Goal: Task Accomplishment & Management: Complete application form

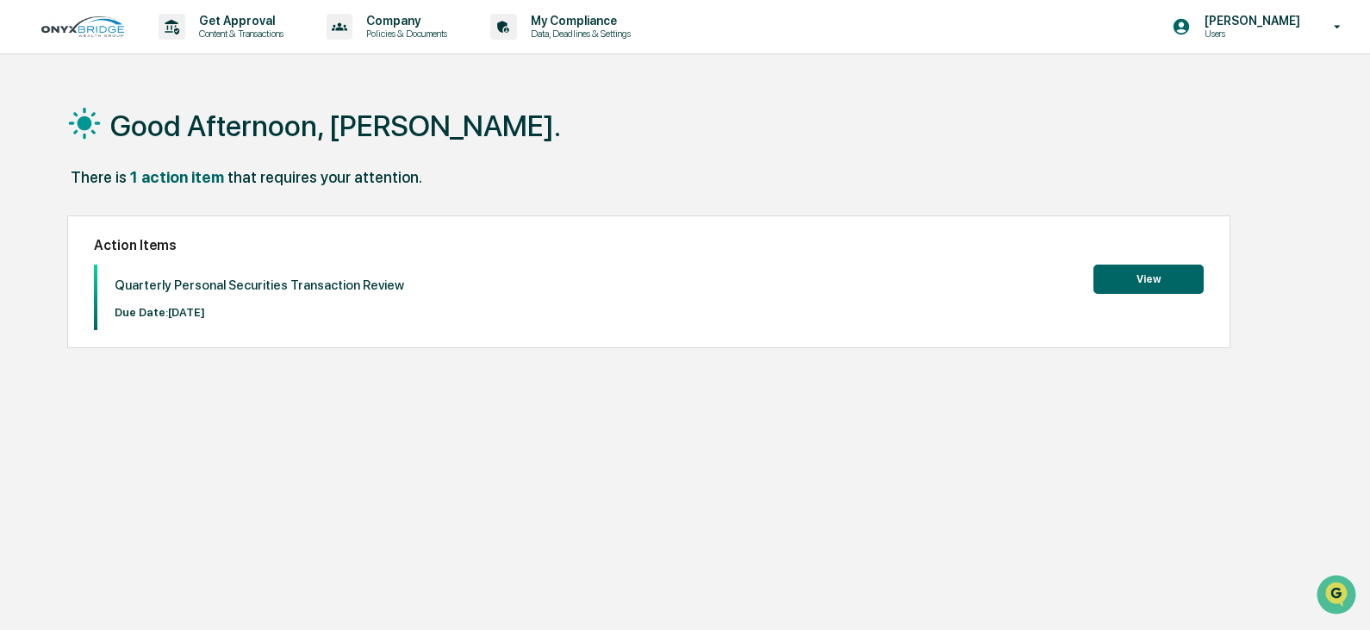
click at [1123, 281] on button "View" at bounding box center [1148, 278] width 110 height 29
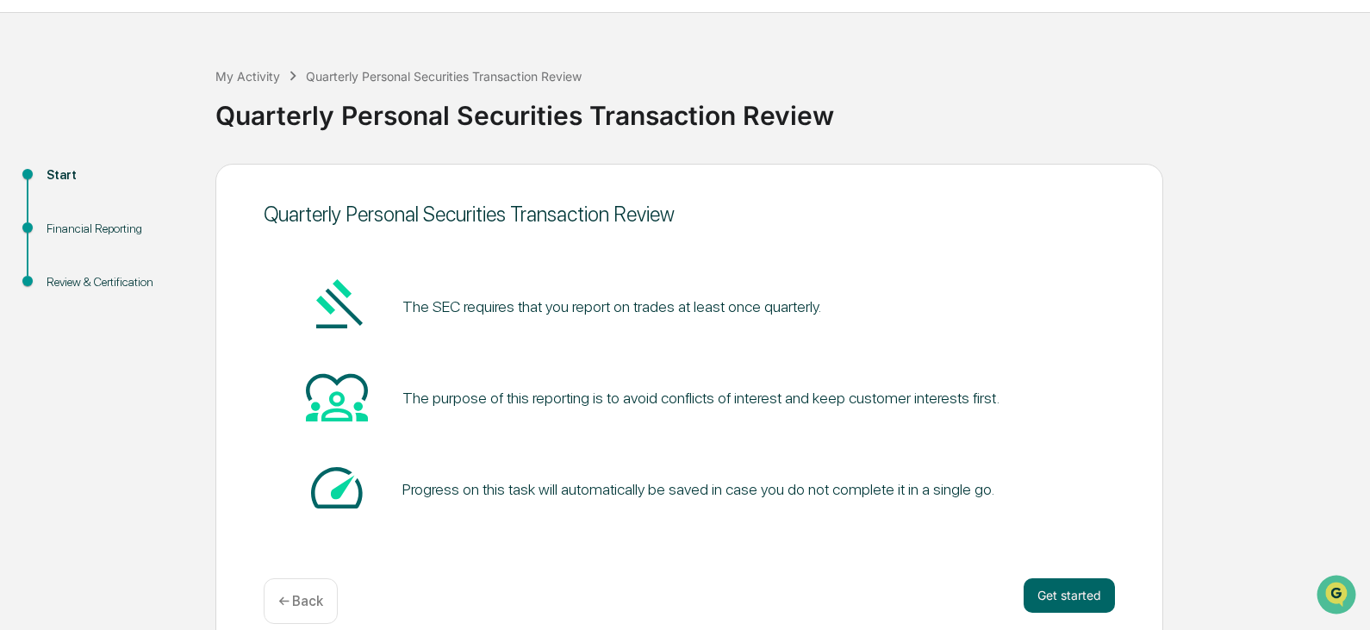
scroll to position [65, 0]
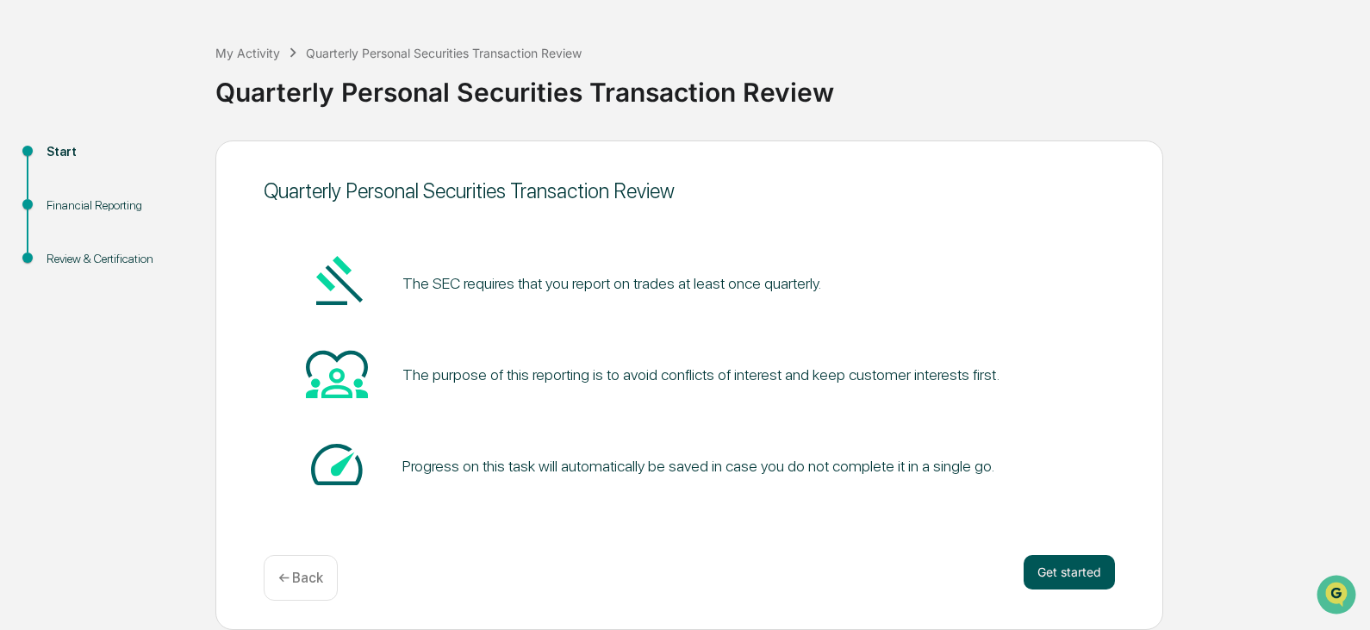
click at [1066, 561] on button "Get started" at bounding box center [1068, 572] width 91 height 34
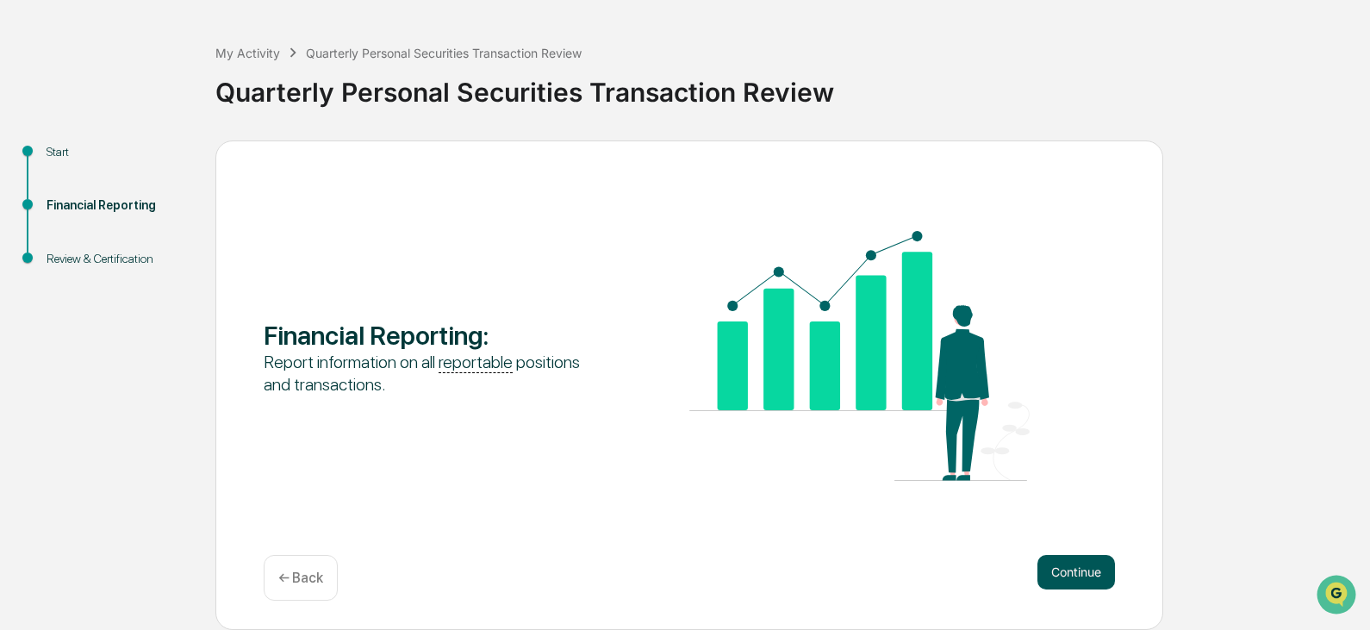
click at [1071, 565] on button "Continue" at bounding box center [1076, 572] width 78 height 34
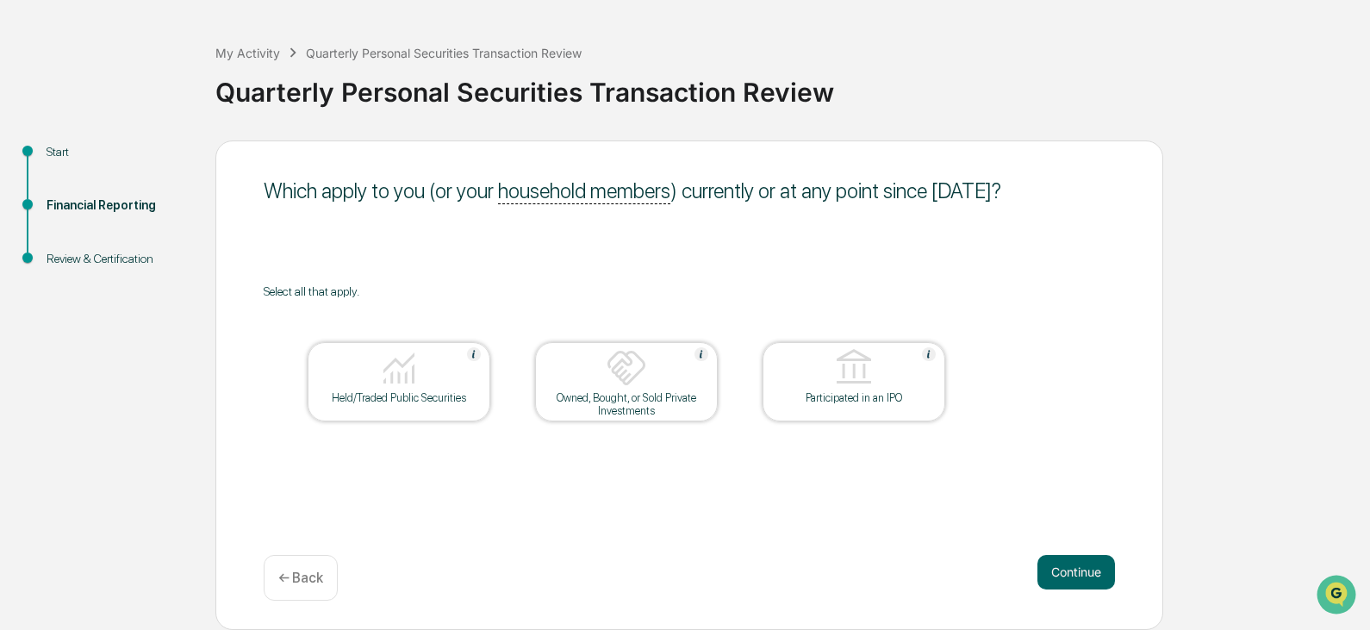
click at [432, 388] on div at bounding box center [399, 369] width 172 height 44
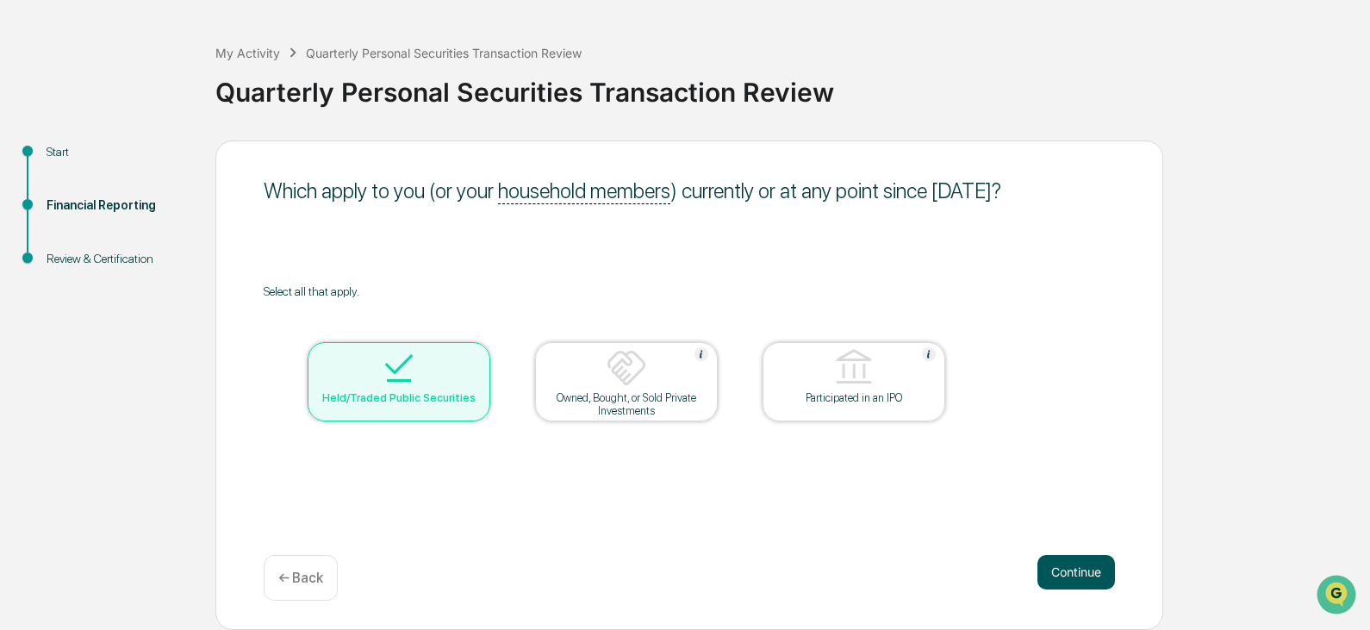
click at [1081, 559] on button "Continue" at bounding box center [1076, 572] width 78 height 34
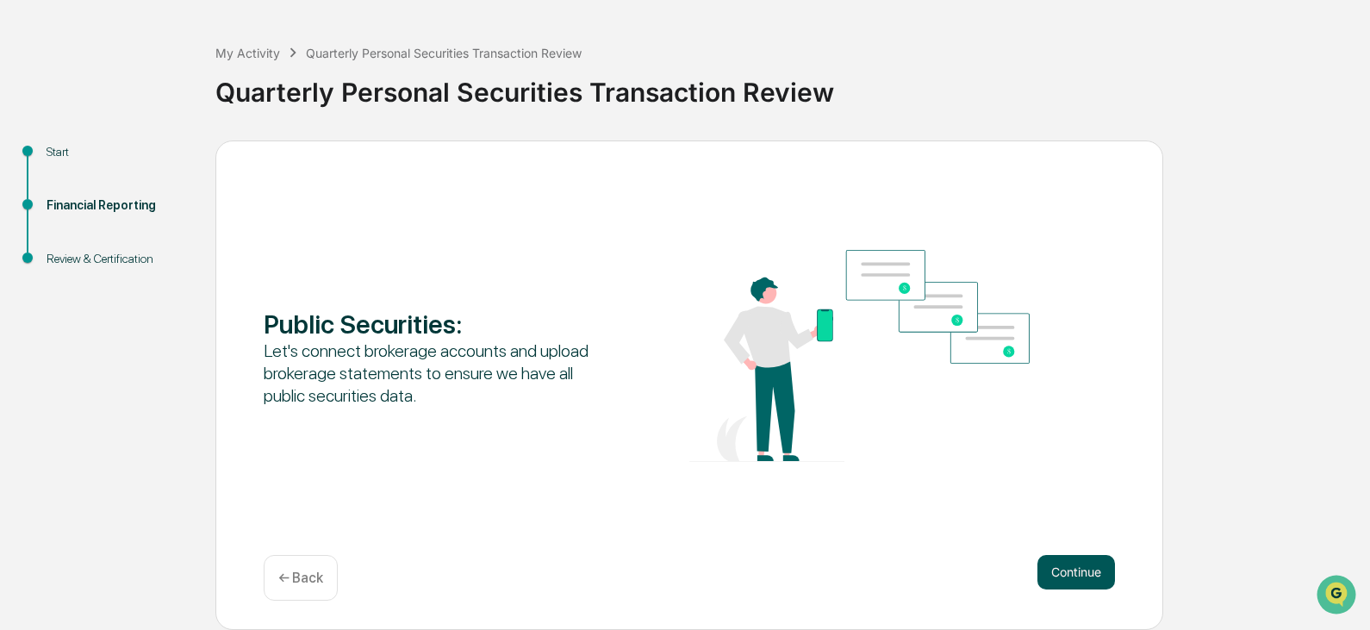
click at [1088, 577] on button "Continue" at bounding box center [1076, 572] width 78 height 34
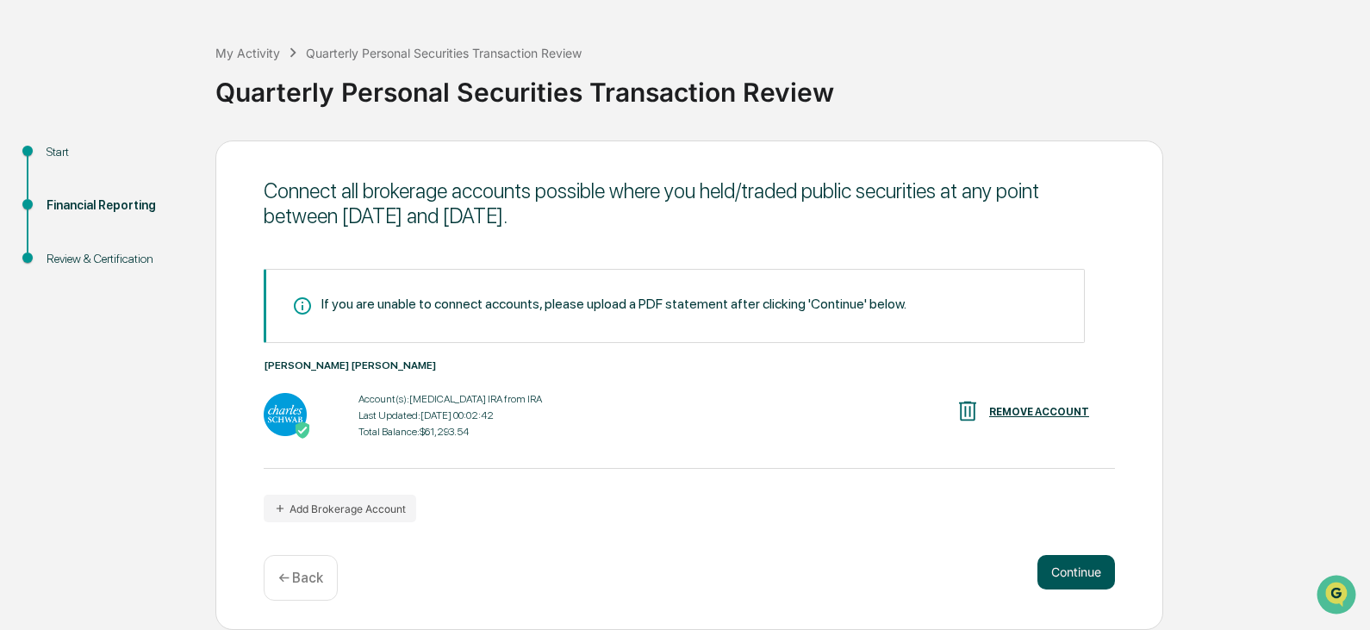
click at [1078, 575] on button "Continue" at bounding box center [1076, 572] width 78 height 34
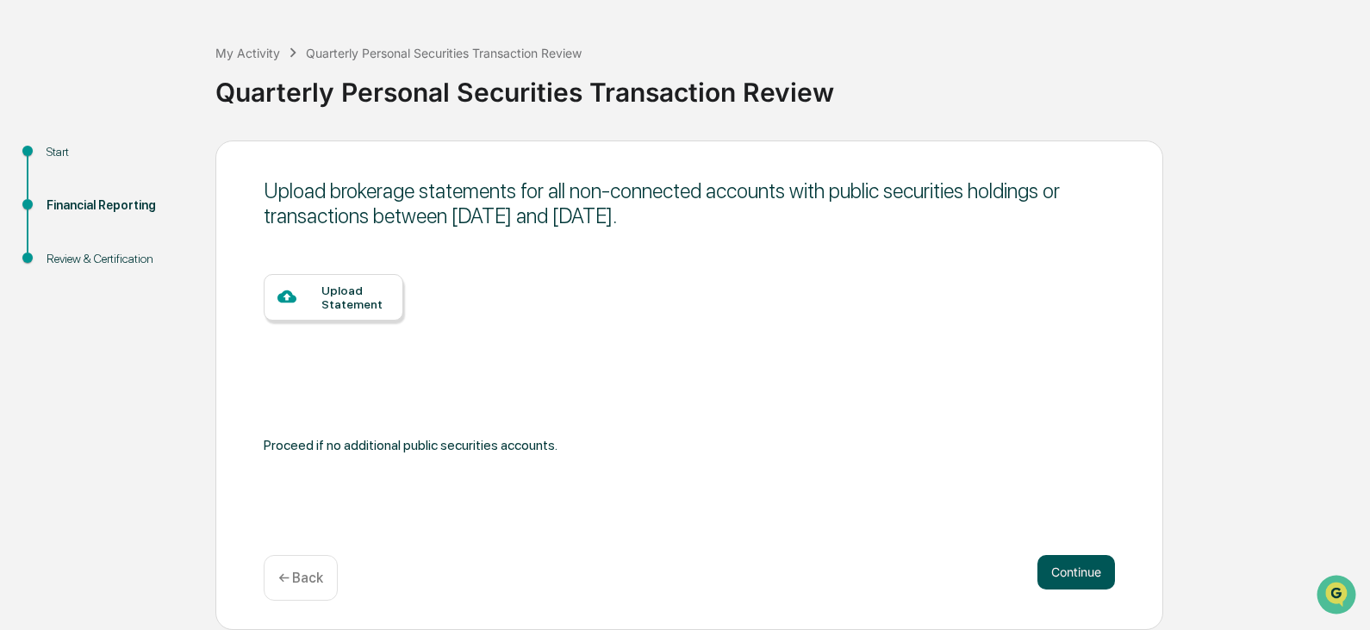
click at [1061, 568] on button "Continue" at bounding box center [1076, 572] width 78 height 34
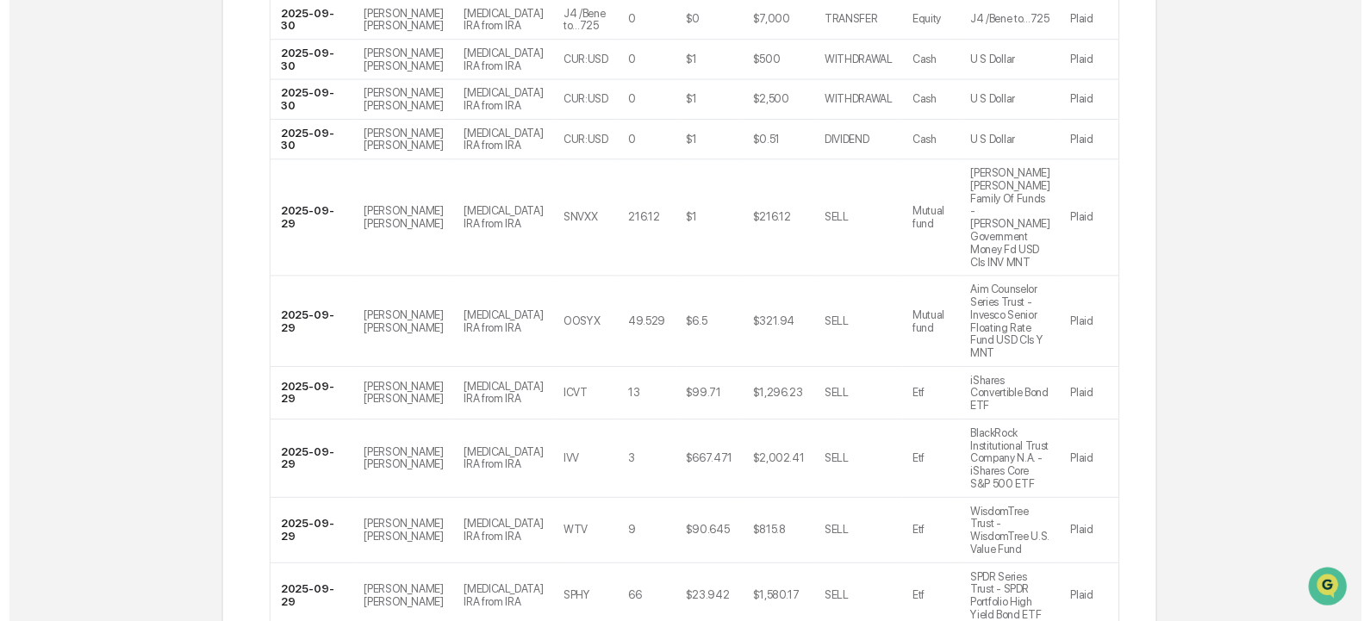
scroll to position [403, 0]
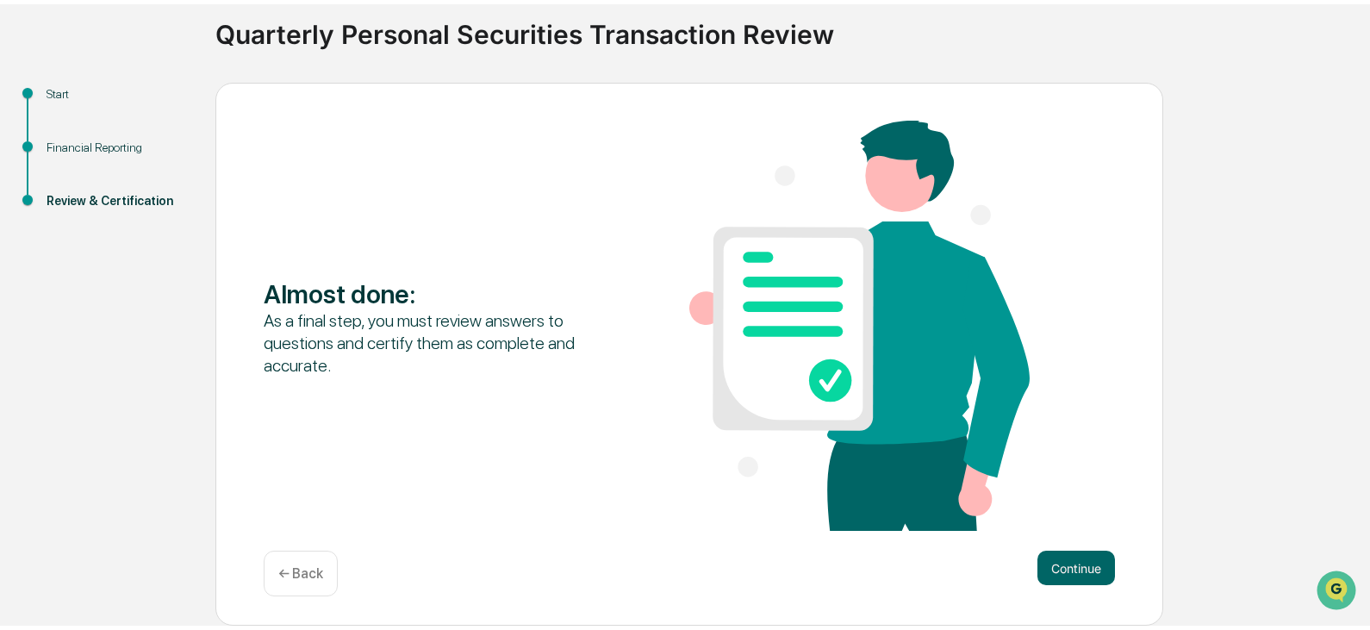
scroll to position [118, 0]
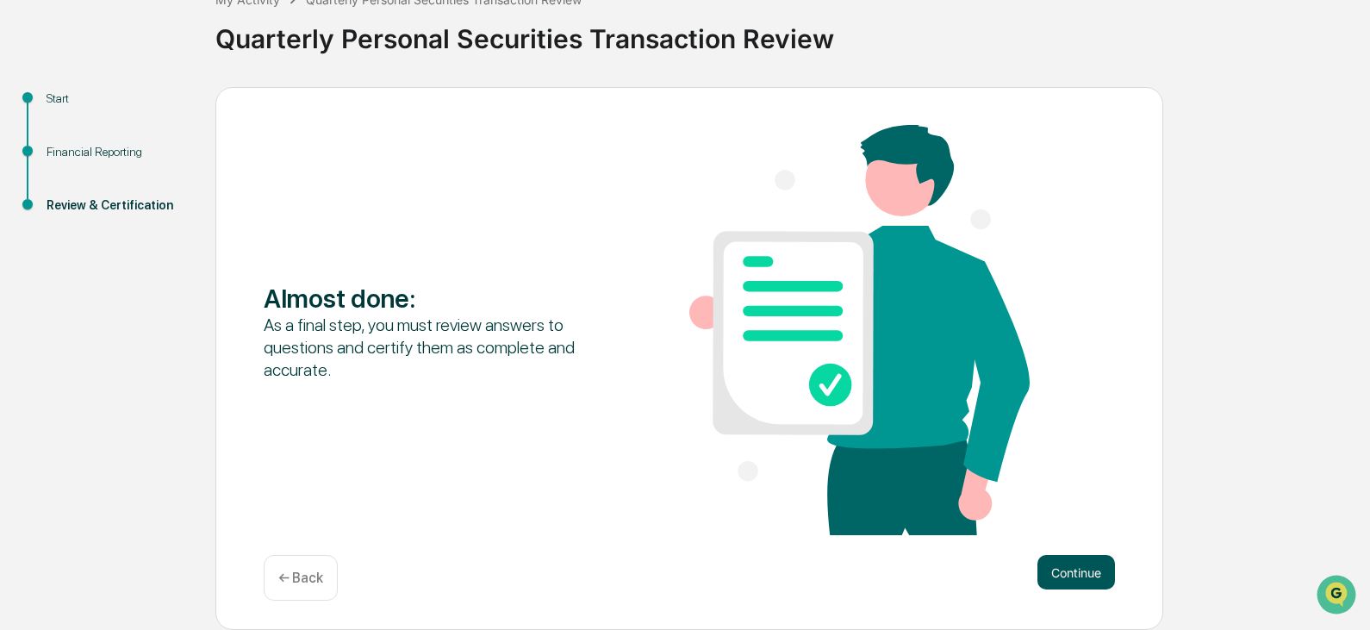
click at [1083, 561] on button "Continue" at bounding box center [1076, 572] width 78 height 34
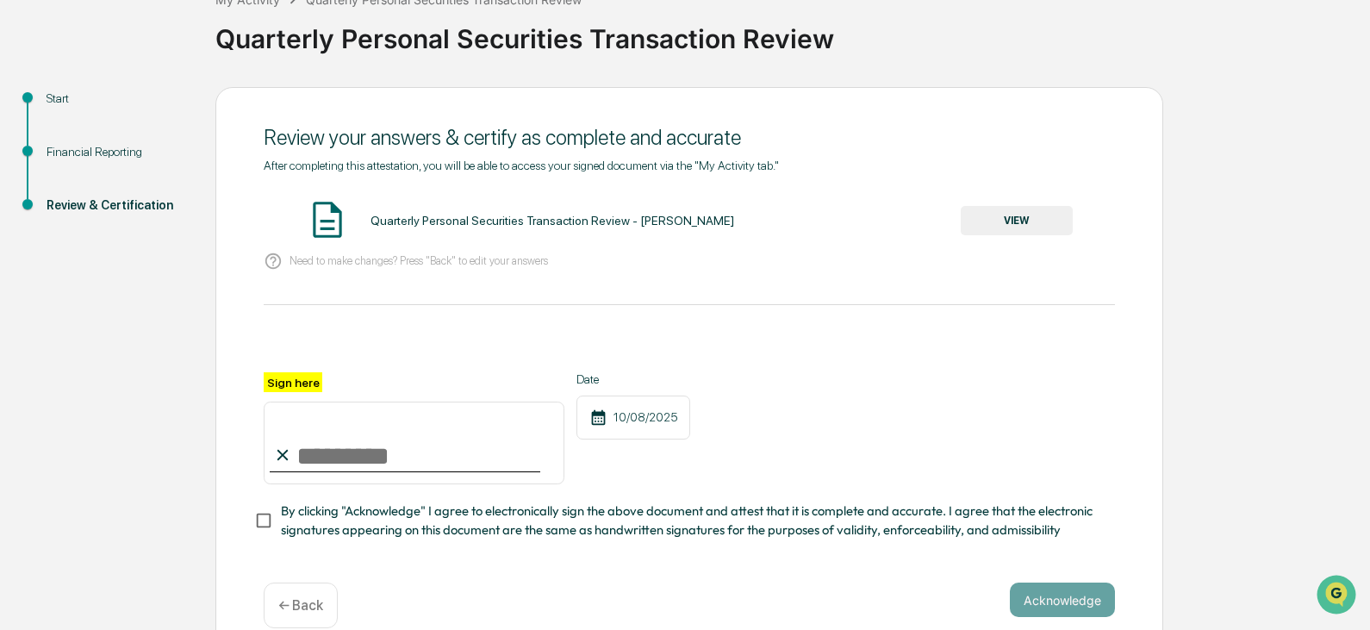
click at [363, 441] on input "Sign here" at bounding box center [414, 442] width 301 height 83
type input "**********"
click at [975, 589] on div "Acknowledge ← Back" at bounding box center [689, 605] width 851 height 46
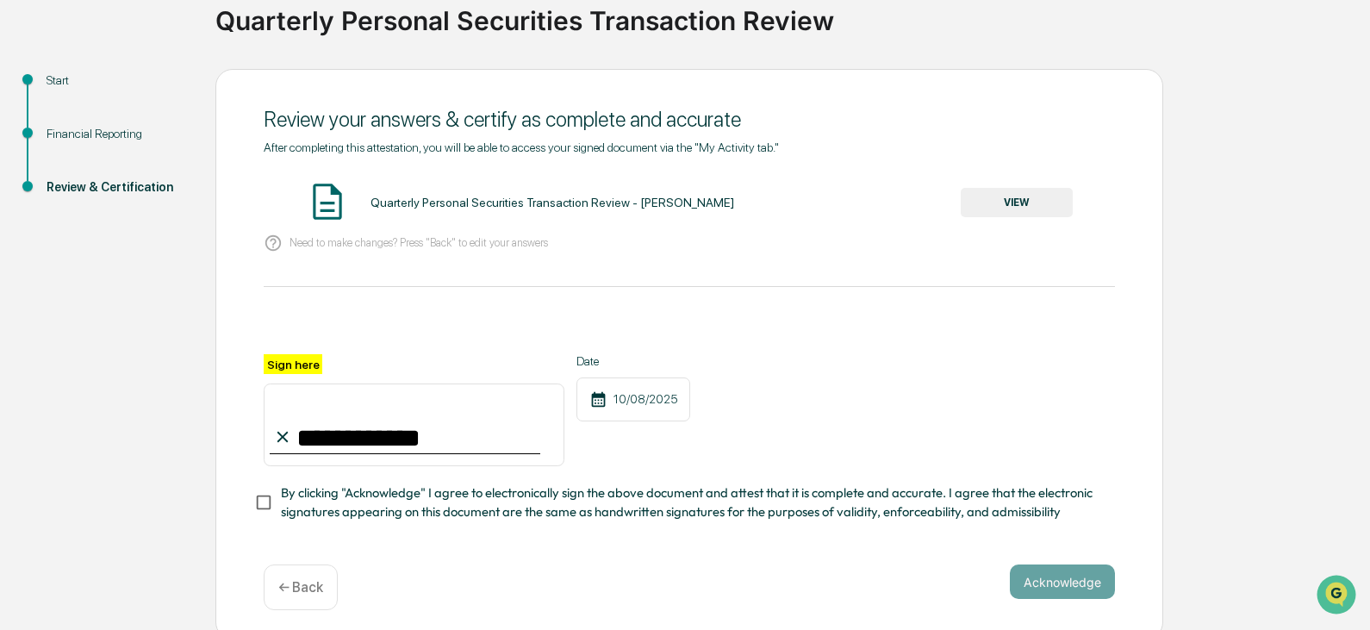
scroll to position [151, 0]
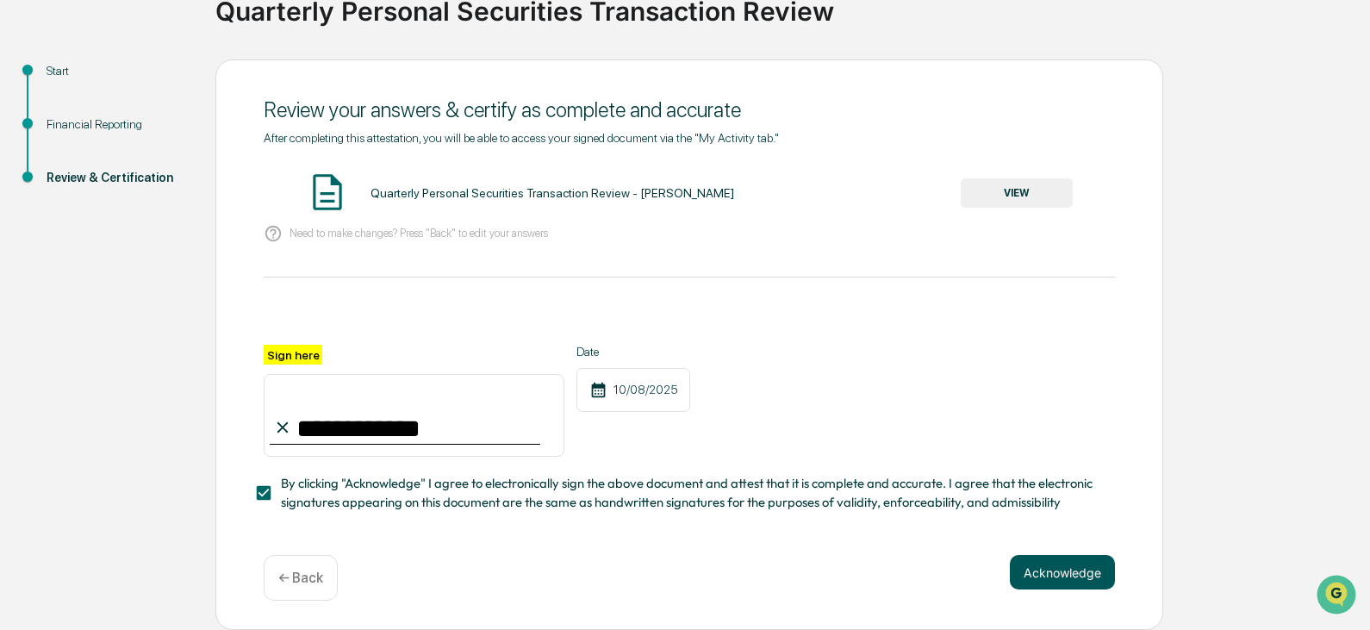
click at [1059, 575] on button "Acknowledge" at bounding box center [1062, 572] width 105 height 34
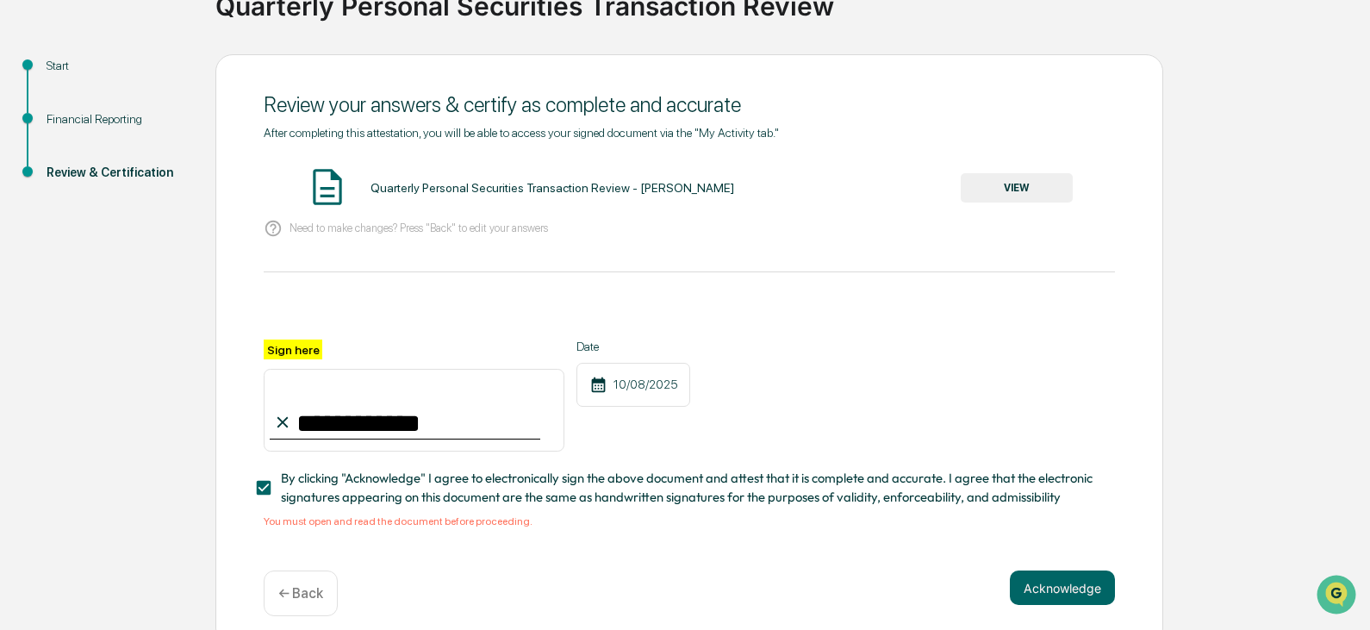
scroll to position [171, 0]
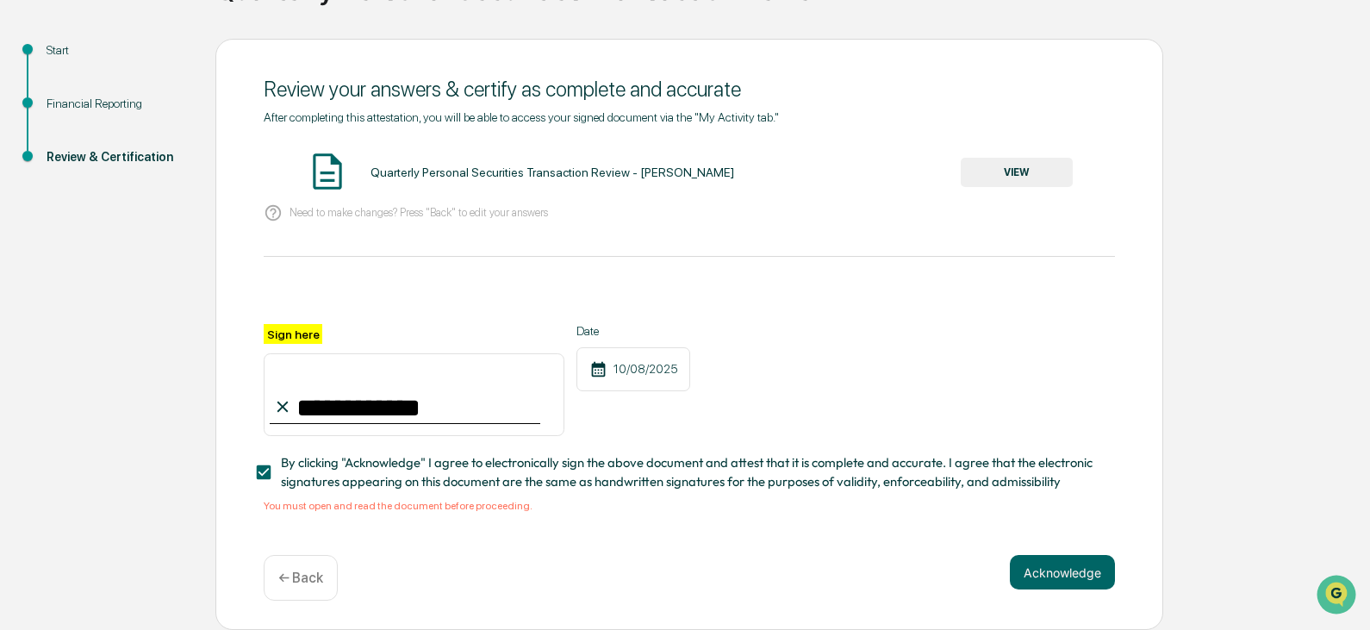
click at [339, 166] on img at bounding box center [327, 171] width 43 height 43
click at [997, 173] on button "VIEW" at bounding box center [1016, 172] width 112 height 29
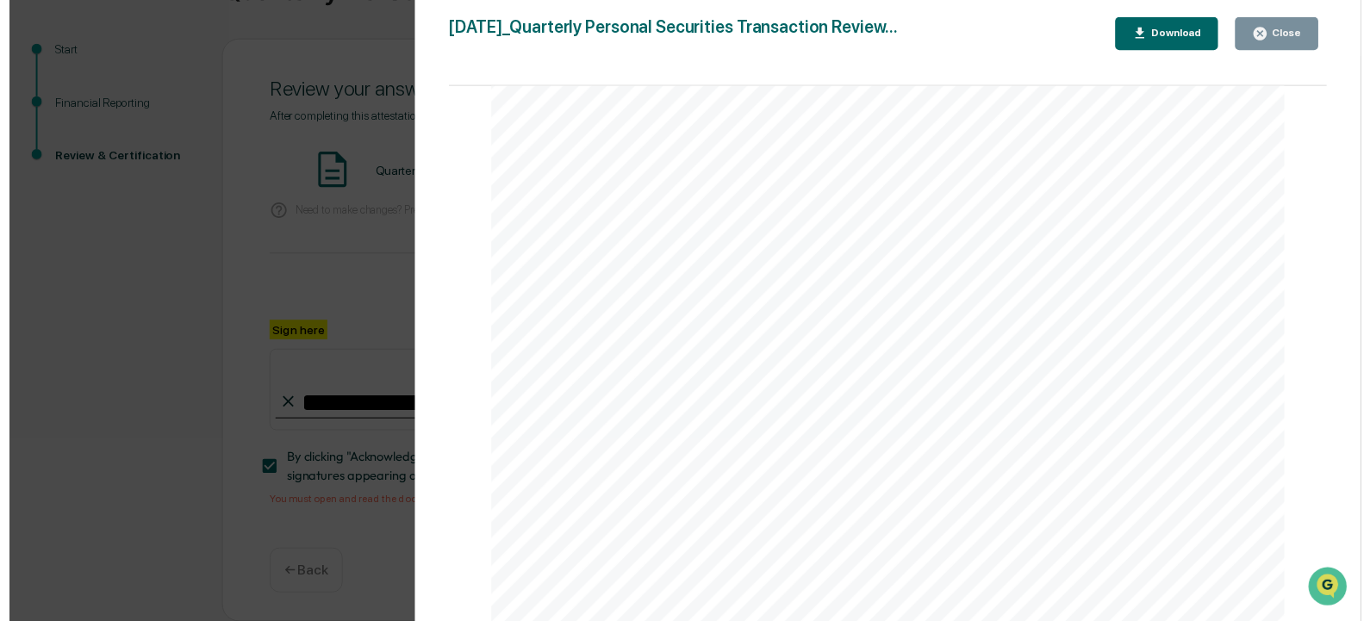
scroll to position [517, 0]
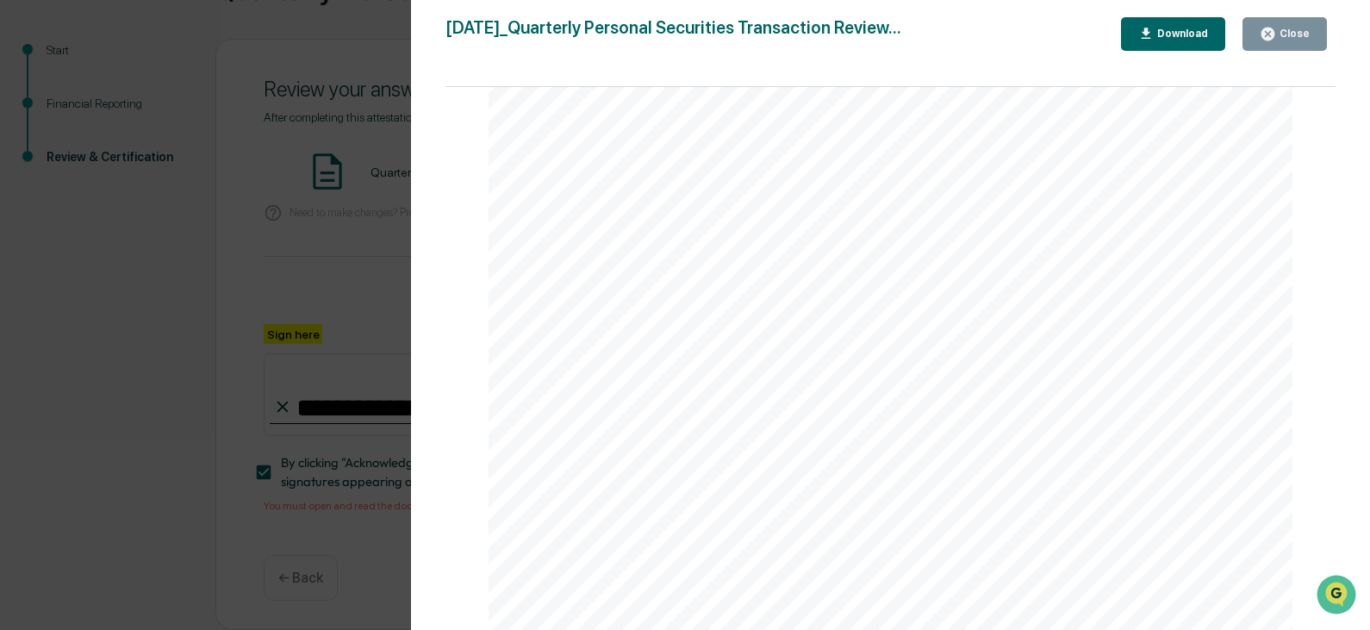
click at [1260, 31] on button "Close" at bounding box center [1284, 34] width 84 height 34
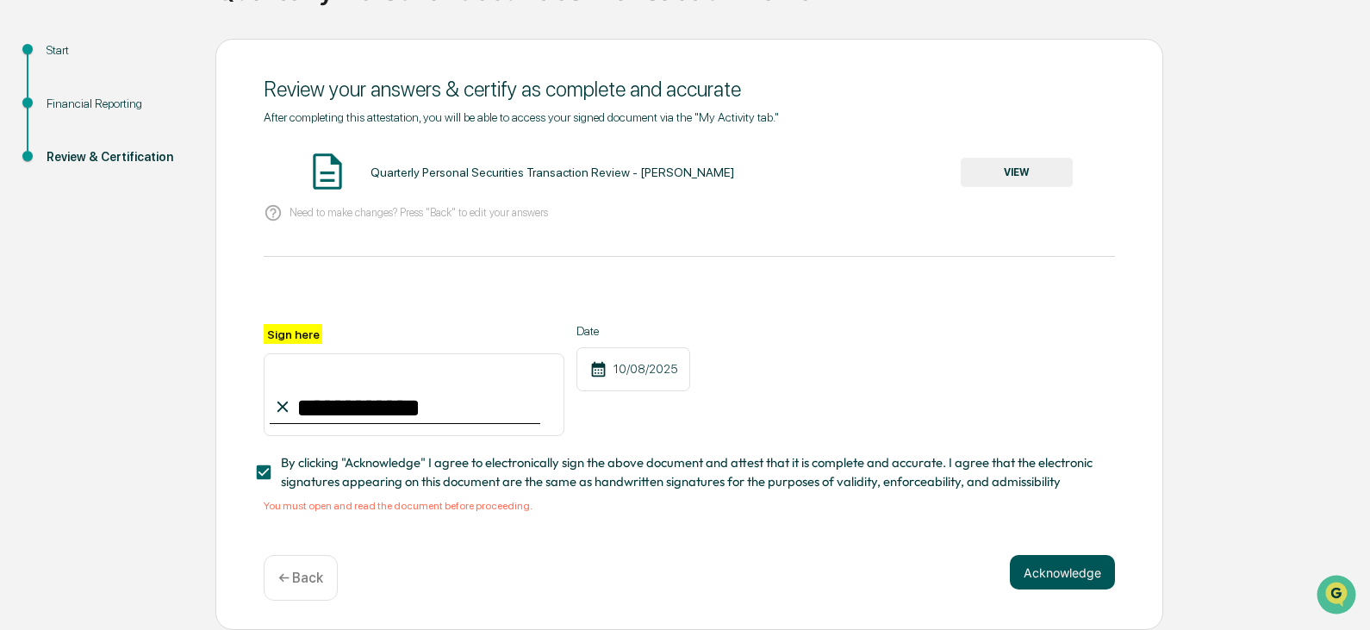
click at [1048, 570] on button "Acknowledge" at bounding box center [1062, 572] width 105 height 34
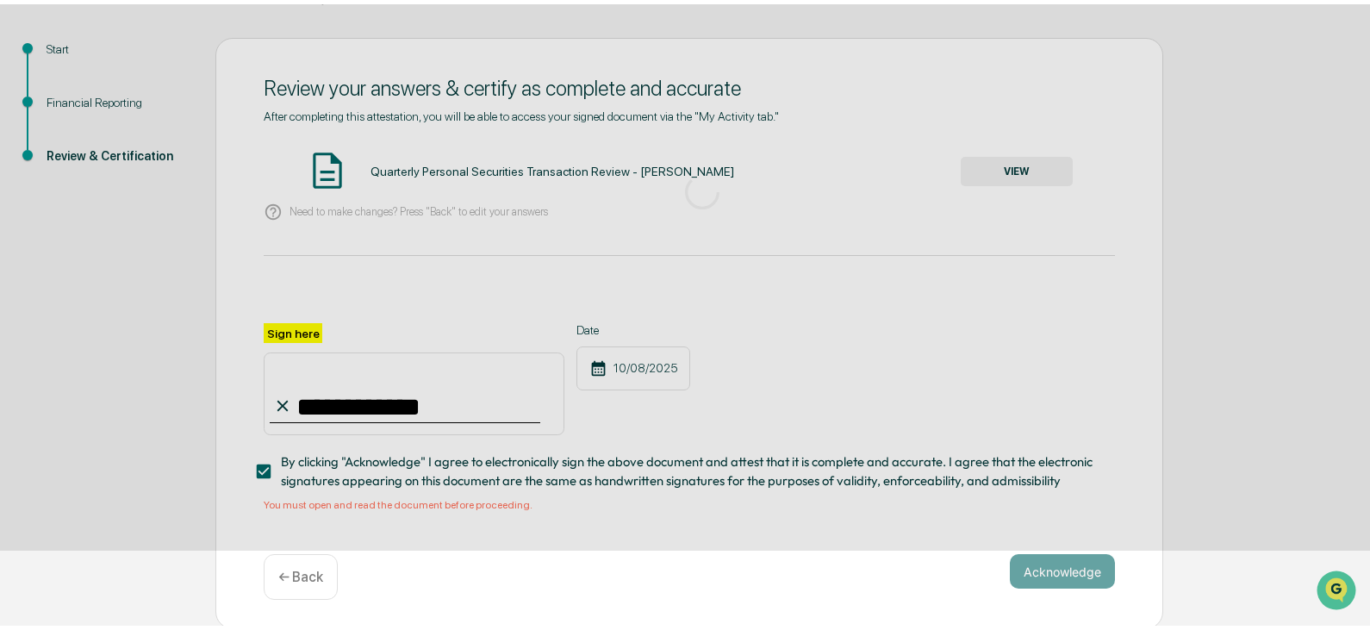
scroll to position [65, 0]
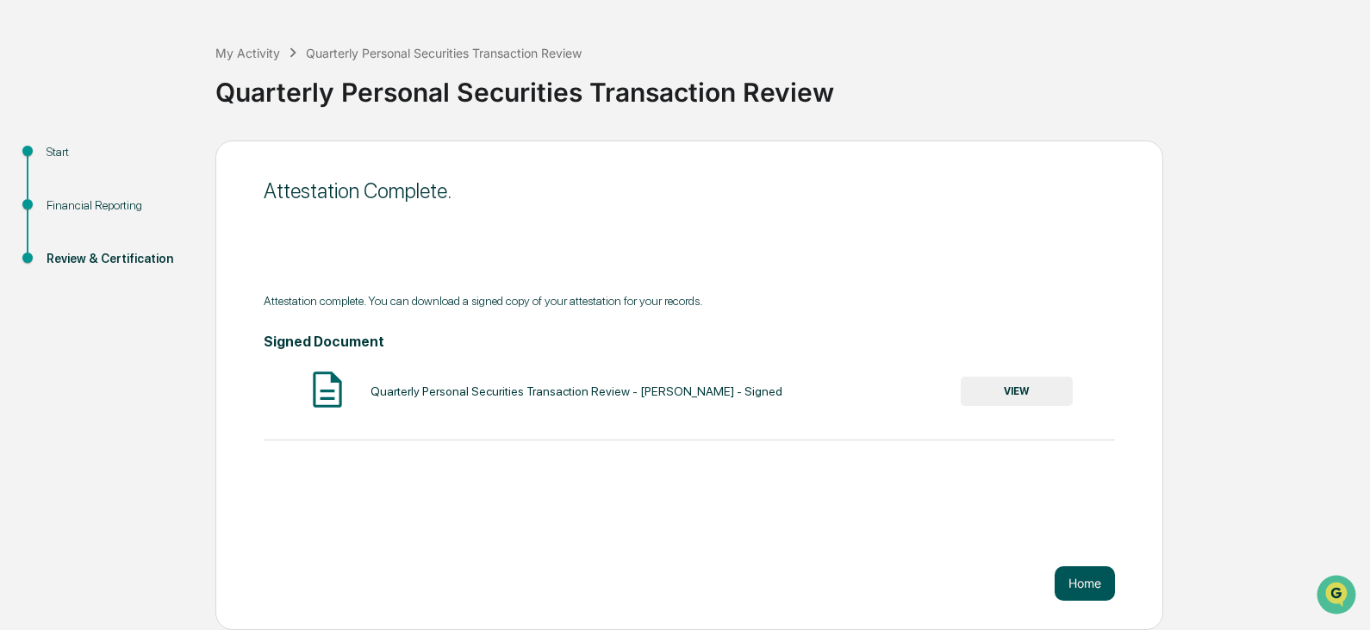
click at [1105, 583] on button "Home" at bounding box center [1084, 583] width 60 height 34
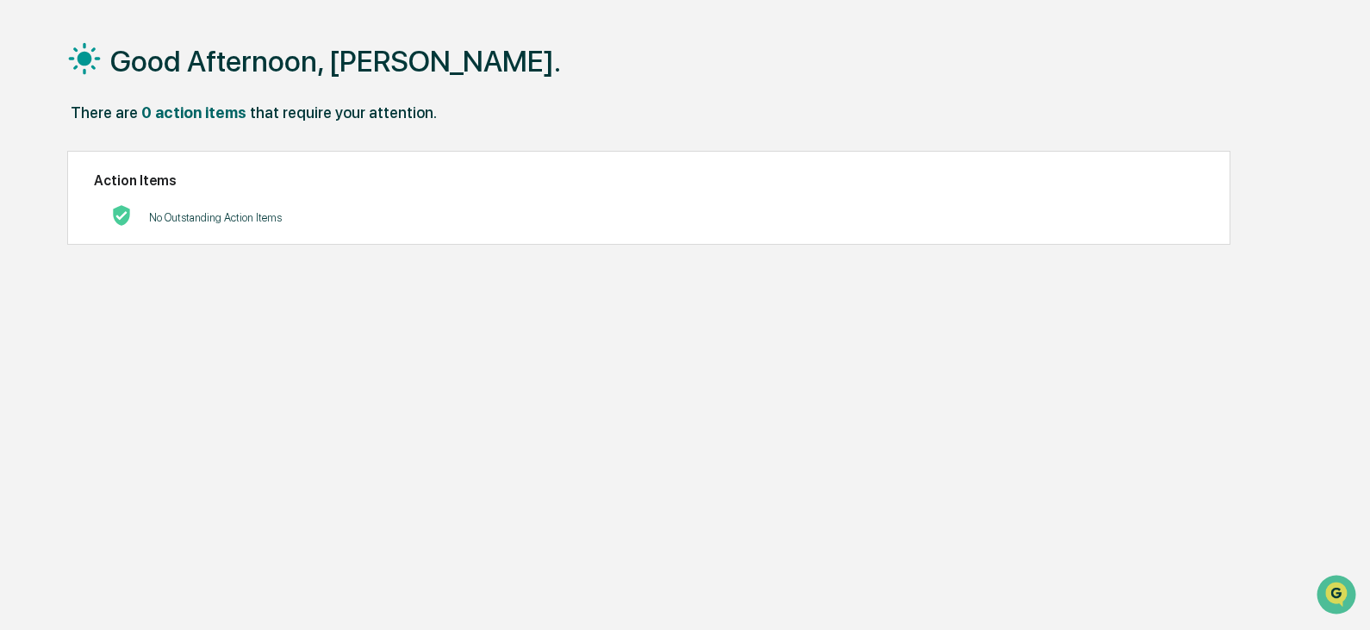
drag, startPoint x: 47, startPoint y: 1, endPoint x: 612, endPoint y: 74, distance: 570.6
click at [612, 74] on div "Good Afternoon, [PERSON_NAME]." at bounding box center [683, 60] width 1233 height 86
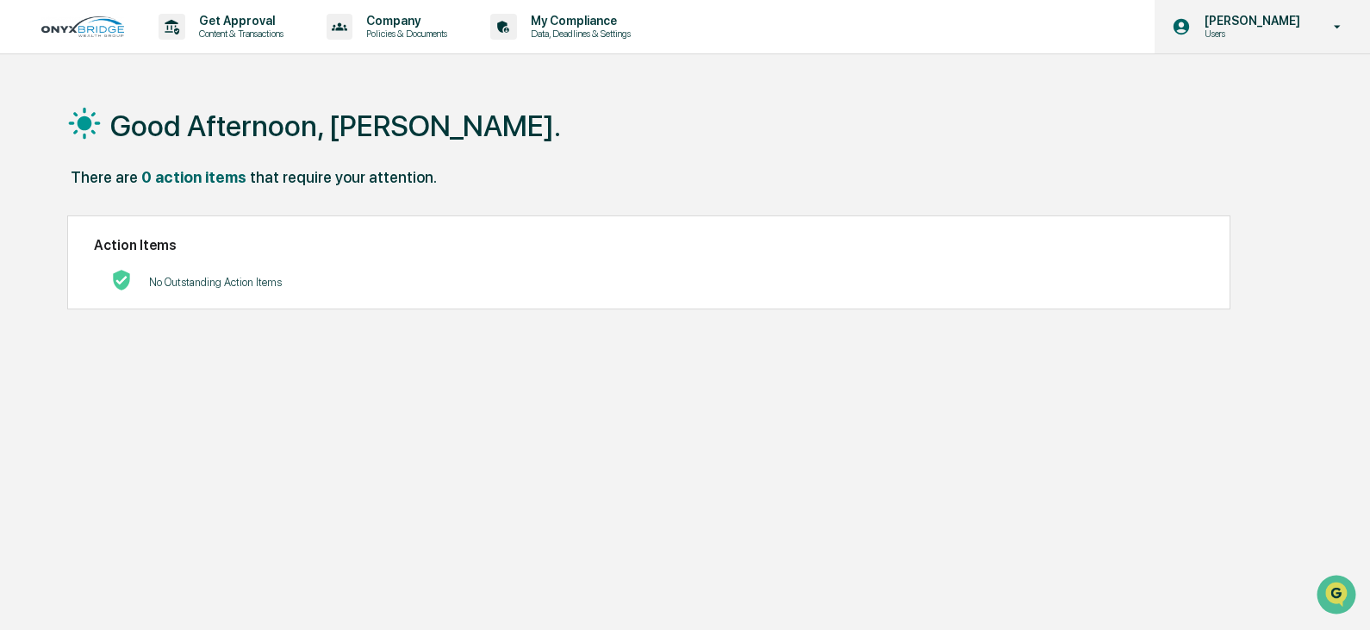
click at [1329, 22] on icon at bounding box center [1337, 27] width 30 height 16
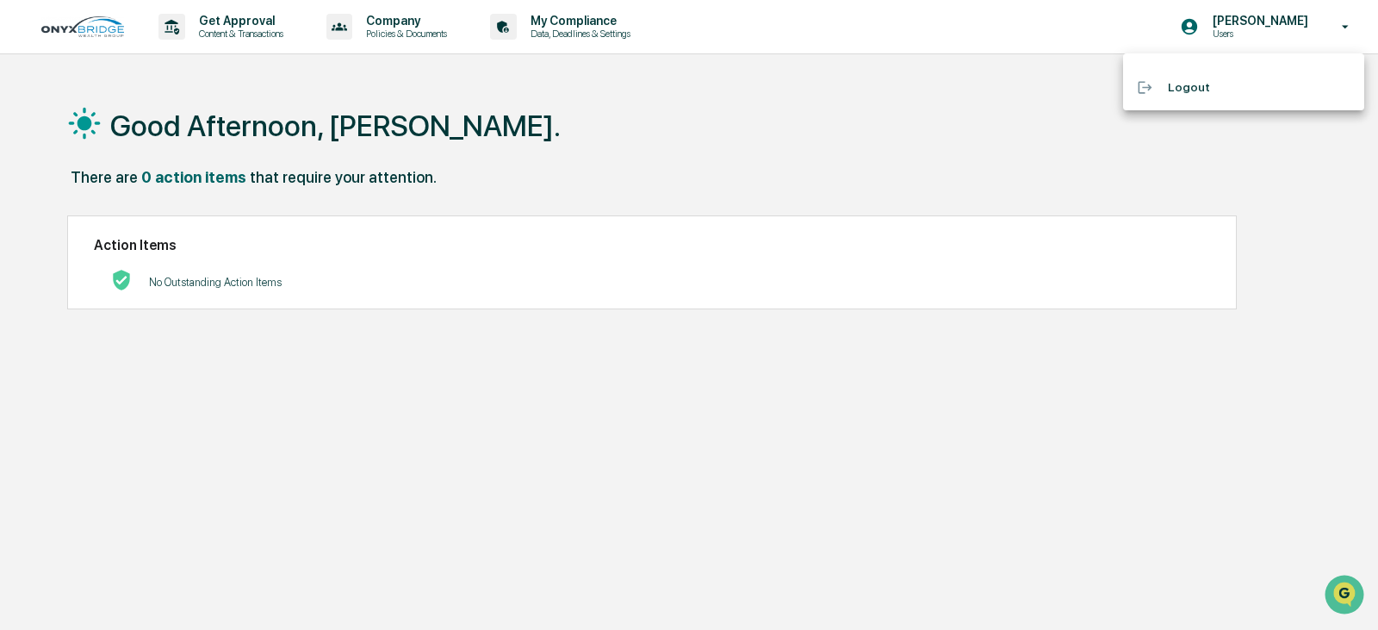
click at [1180, 95] on li "Logout" at bounding box center [1243, 87] width 241 height 32
